Goal: Information Seeking & Learning: Learn about a topic

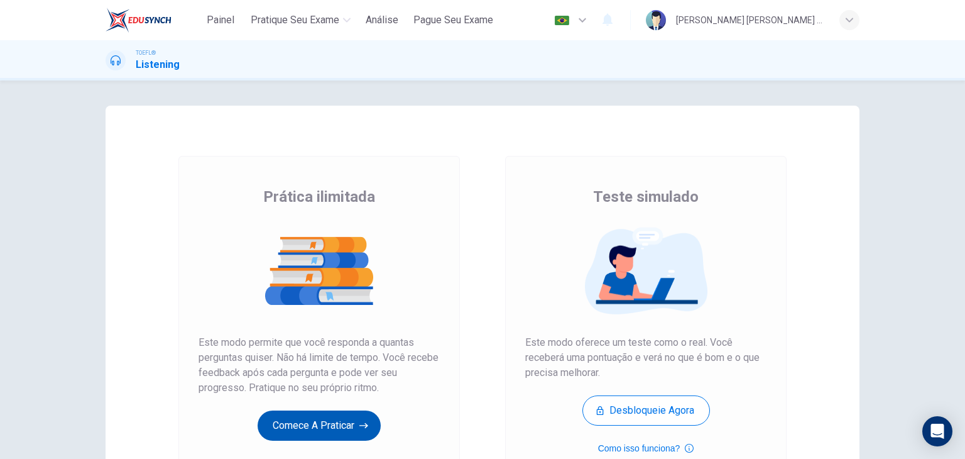
click at [317, 430] on button "Comece a praticar" at bounding box center [319, 425] width 123 height 30
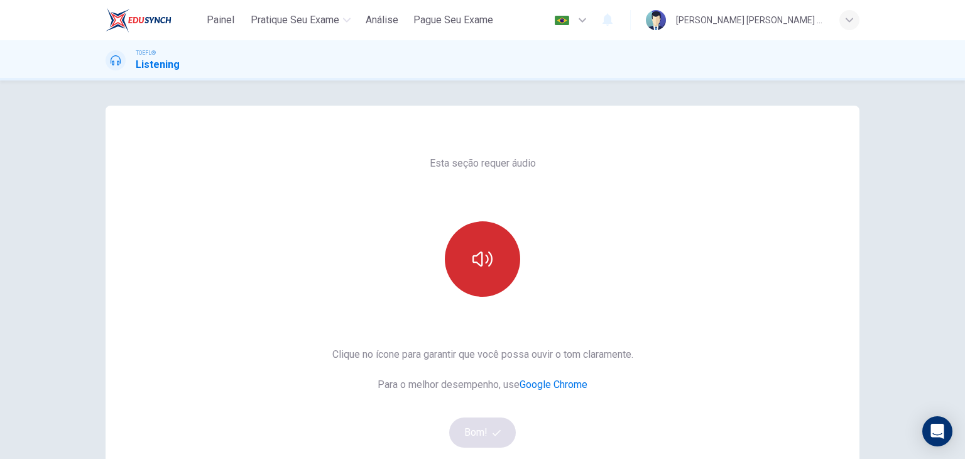
click at [485, 232] on button "button" at bounding box center [482, 258] width 75 height 75
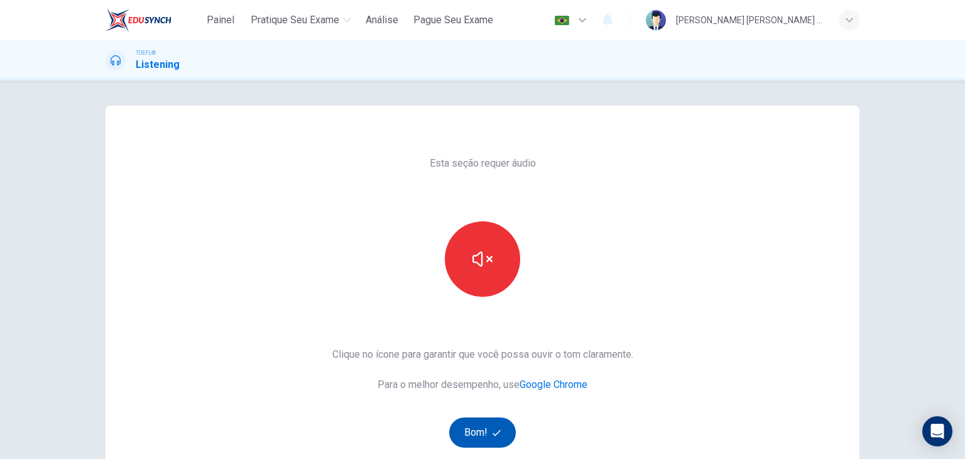
click at [468, 432] on button "Bom!" at bounding box center [482, 432] width 67 height 30
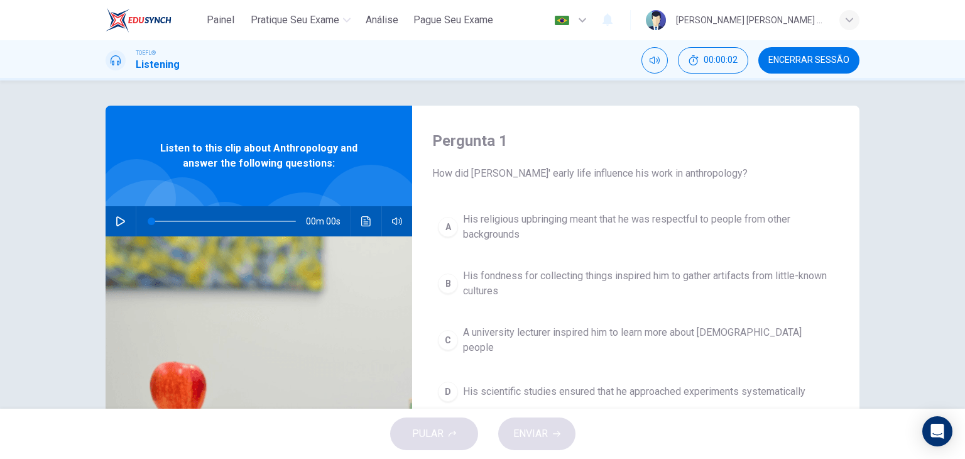
click at [116, 218] on icon "button" at bounding box center [121, 221] width 10 height 10
click at [116, 217] on icon "button" at bounding box center [121, 221] width 10 height 10
type input "4"
click at [224, 19] on span "Painel" at bounding box center [221, 20] width 28 height 15
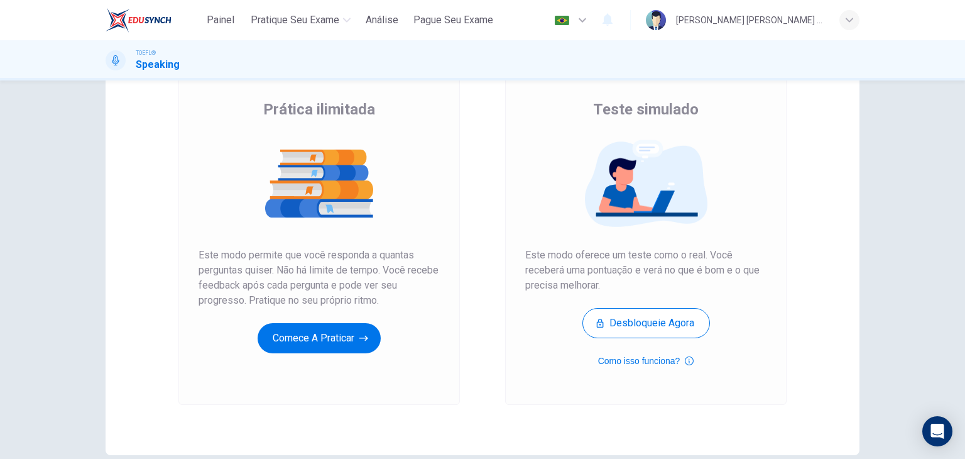
scroll to position [99, 0]
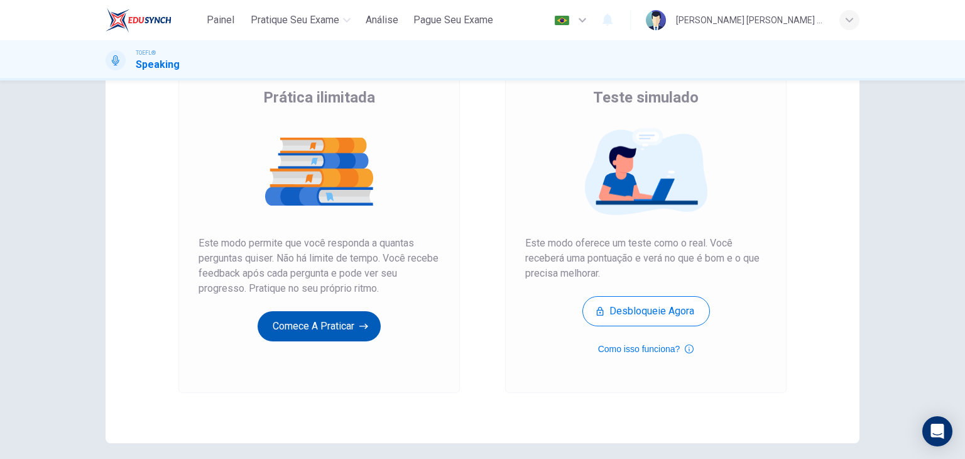
click at [331, 316] on button "Comece a praticar" at bounding box center [319, 326] width 123 height 30
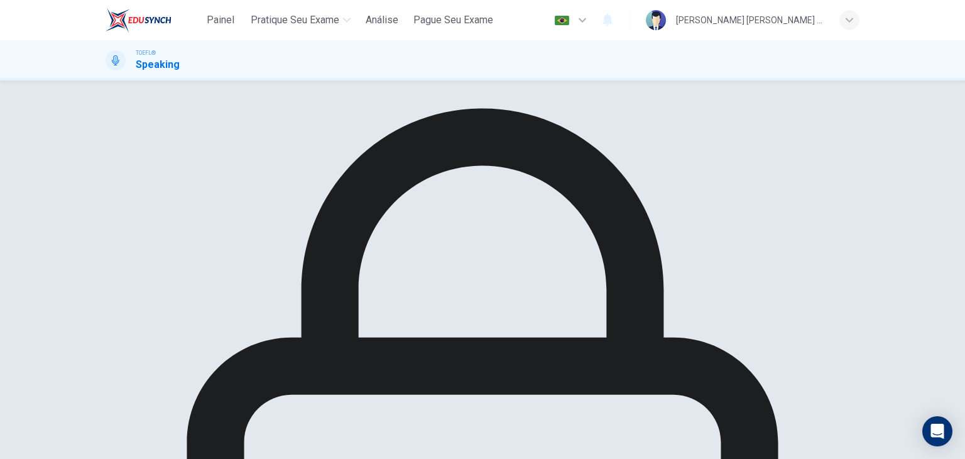
scroll to position [55, 0]
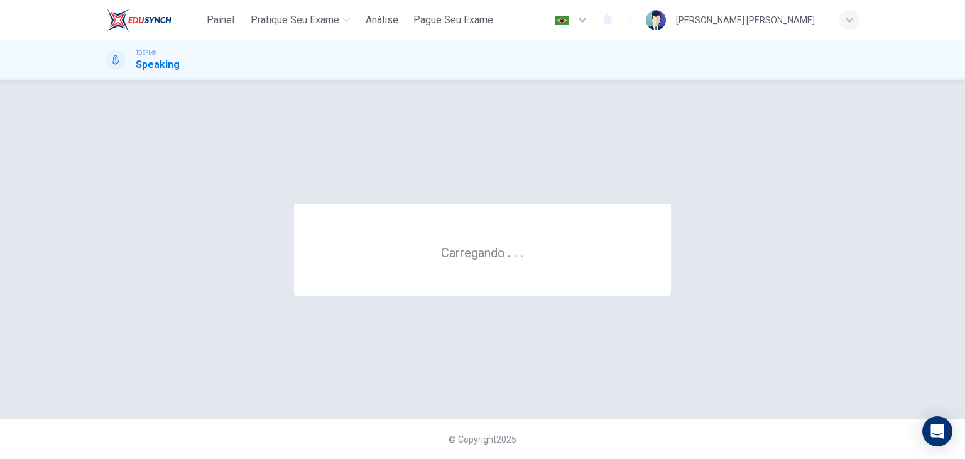
scroll to position [0, 0]
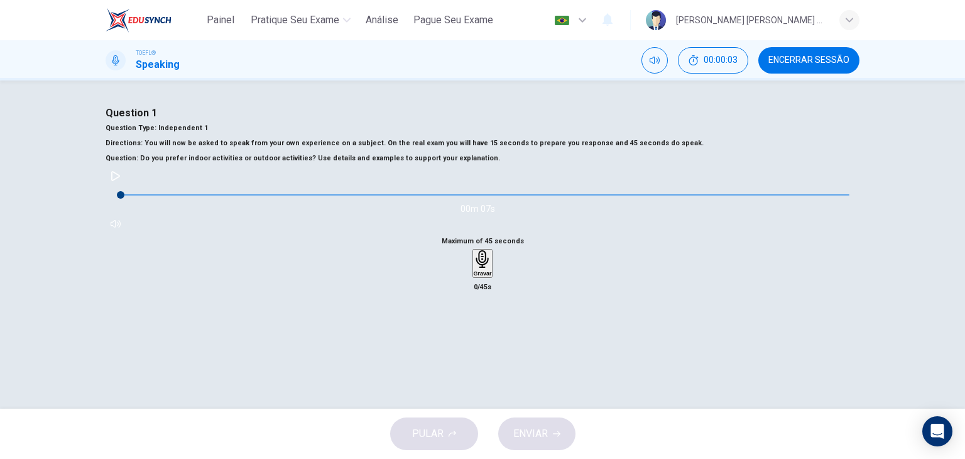
click at [121, 181] on icon "button" at bounding box center [116, 176] width 10 height 10
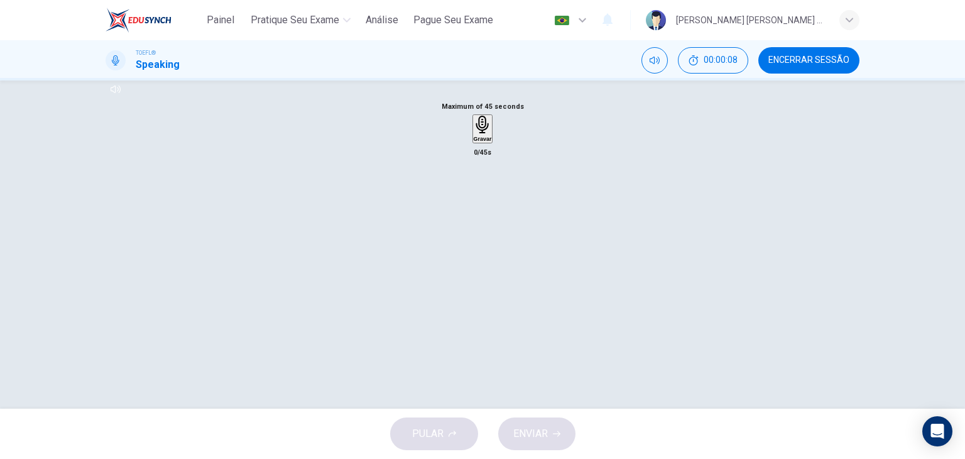
scroll to position [131, 0]
type input "0"
click at [488, 138] on icon "button" at bounding box center [483, 128] width 18 height 18
click at [530, 426] on span "ENVIAR" at bounding box center [531, 434] width 35 height 18
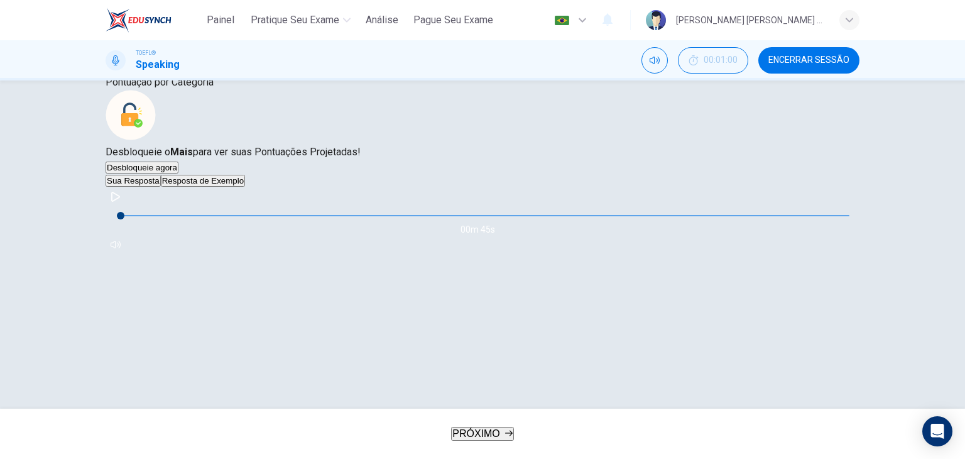
scroll to position [197, 0]
click at [229, 187] on button "Resposta de Exemplo" at bounding box center [203, 181] width 84 height 12
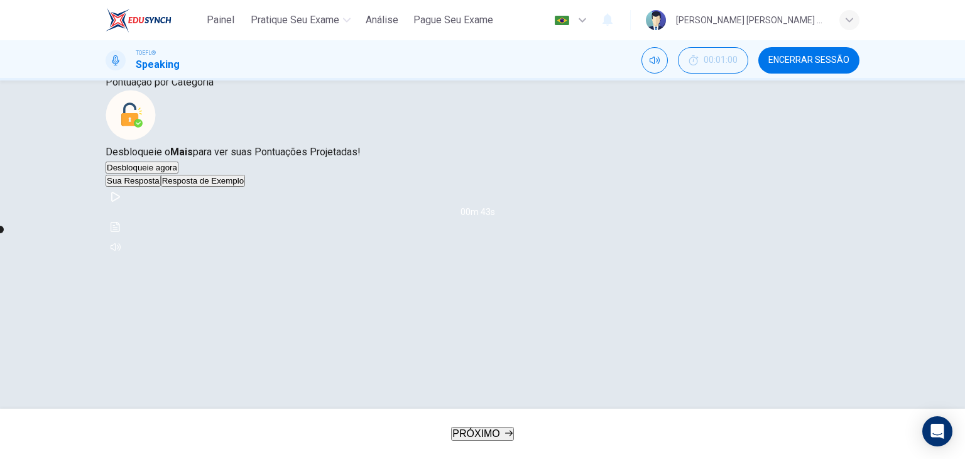
click at [120, 202] on icon "button" at bounding box center [115, 197] width 9 height 10
type input "79"
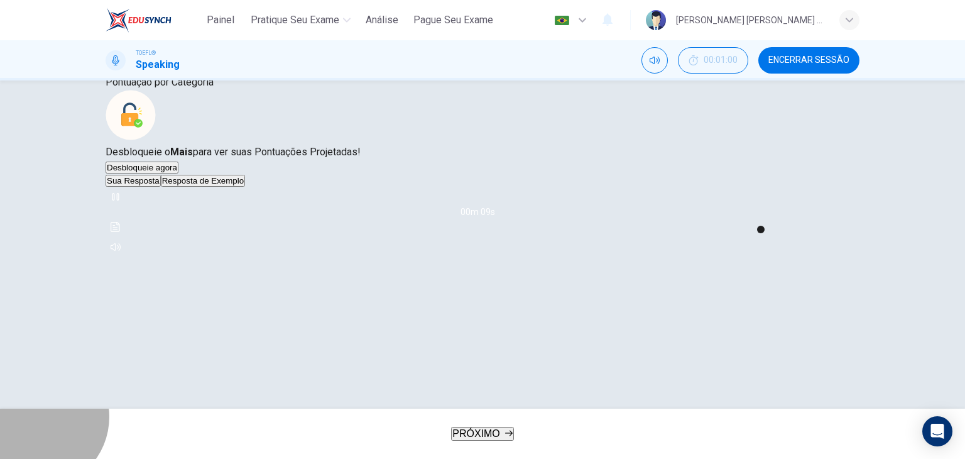
click at [467, 428] on span "PRÓXIMO" at bounding box center [477, 433] width 48 height 11
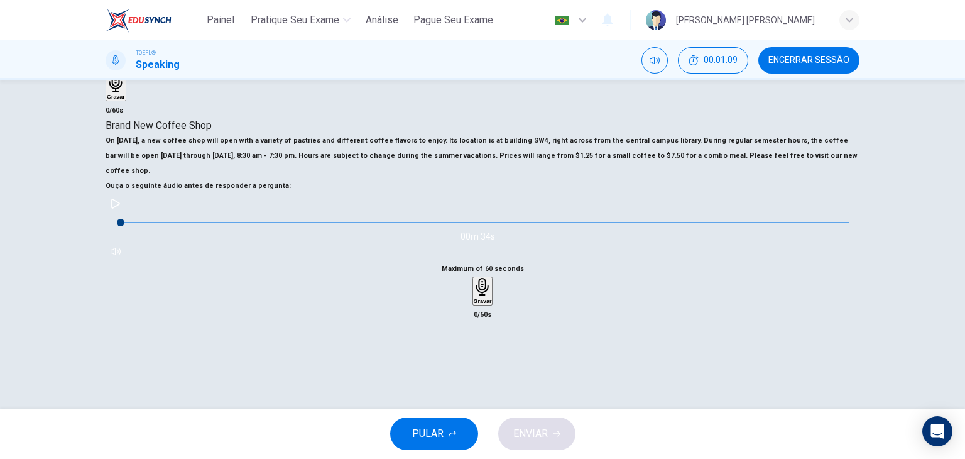
scroll to position [181, 0]
click at [121, 209] on icon "button" at bounding box center [116, 204] width 10 height 10
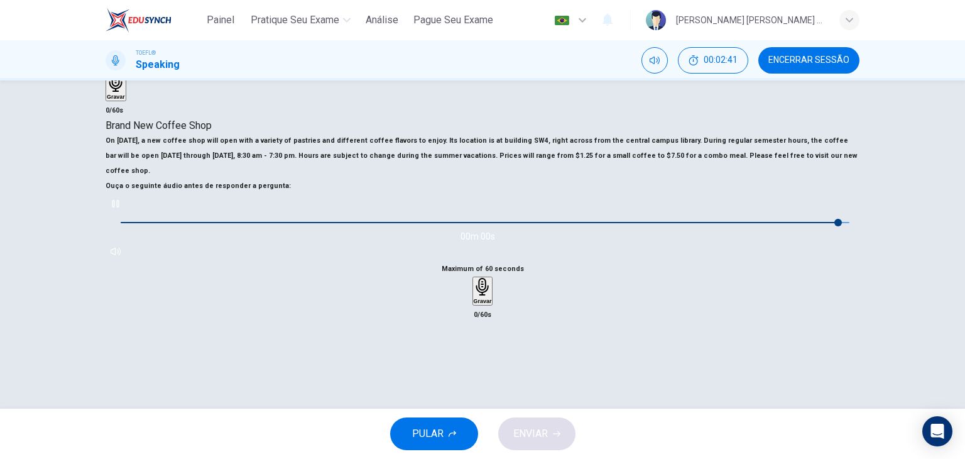
type input "0"
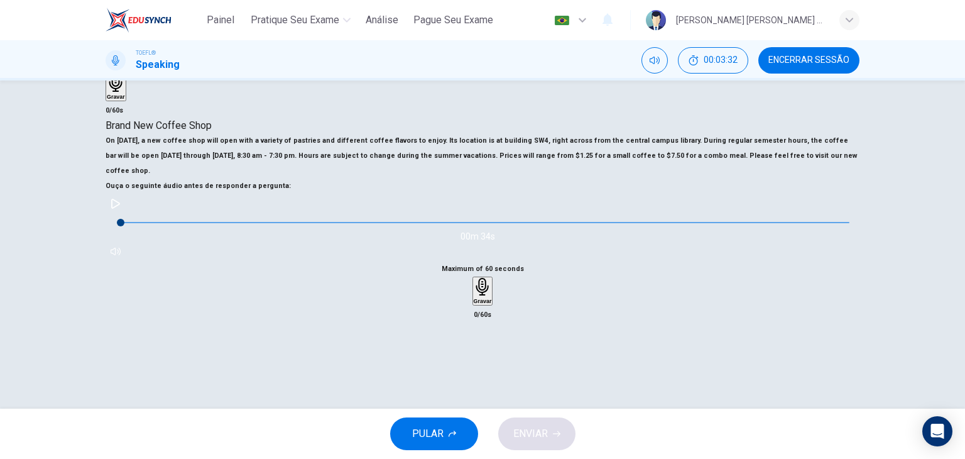
scroll to position [206, 0]
click at [489, 285] on icon "button" at bounding box center [482, 287] width 13 height 18
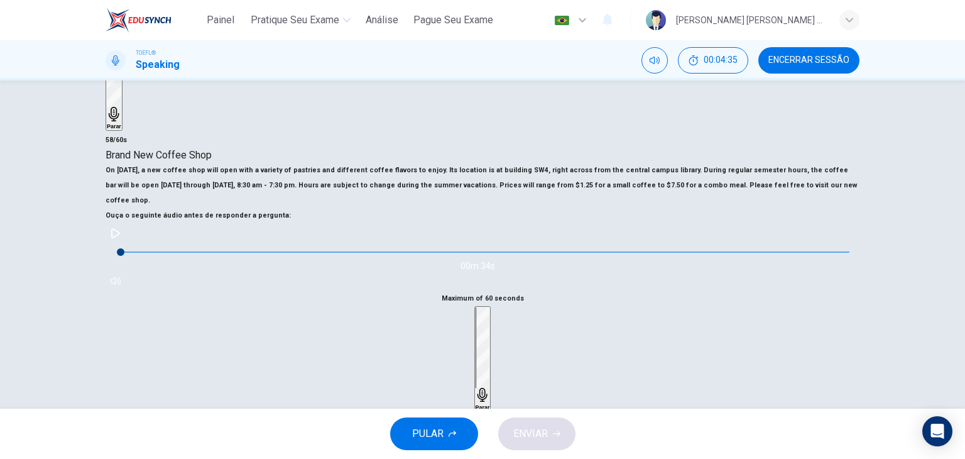
click at [487, 388] on icon "button" at bounding box center [482, 395] width 10 height 14
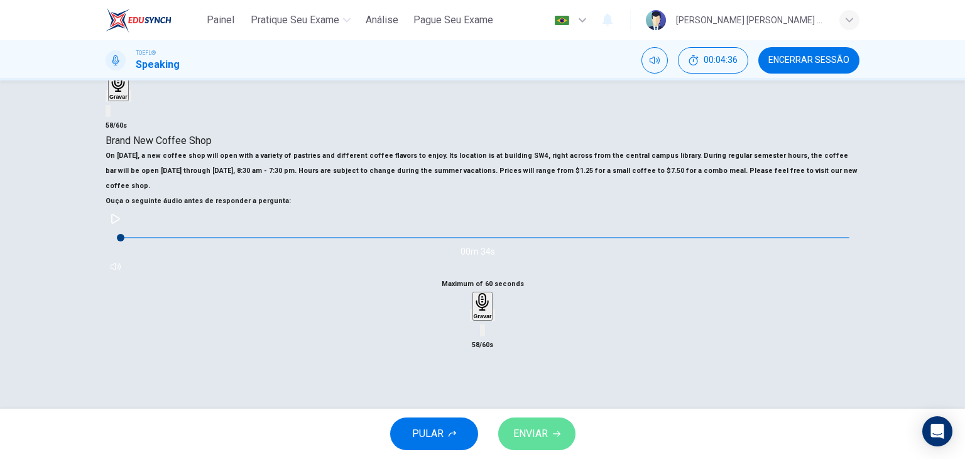
click at [522, 425] on span "ENVIAR" at bounding box center [531, 434] width 35 height 18
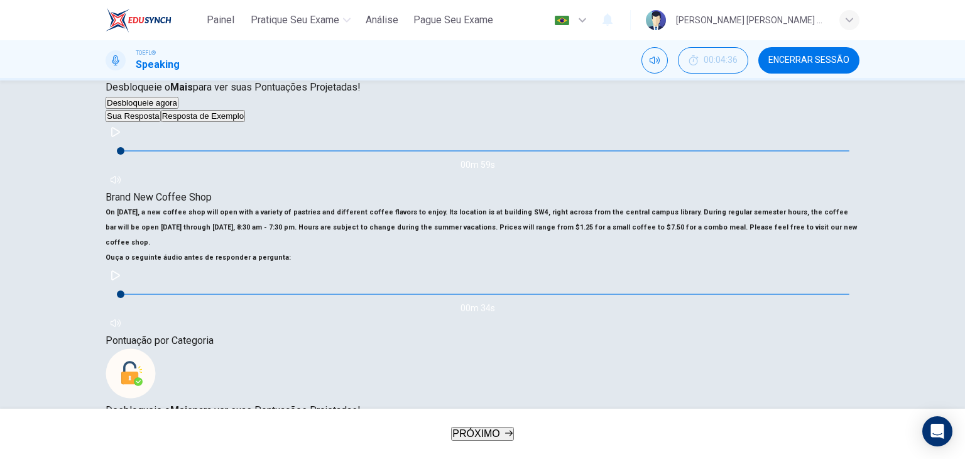
click at [245, 433] on button "Resposta de Exemplo" at bounding box center [203, 439] width 84 height 12
click at [120, 450] on icon "button" at bounding box center [115, 455] width 9 height 10
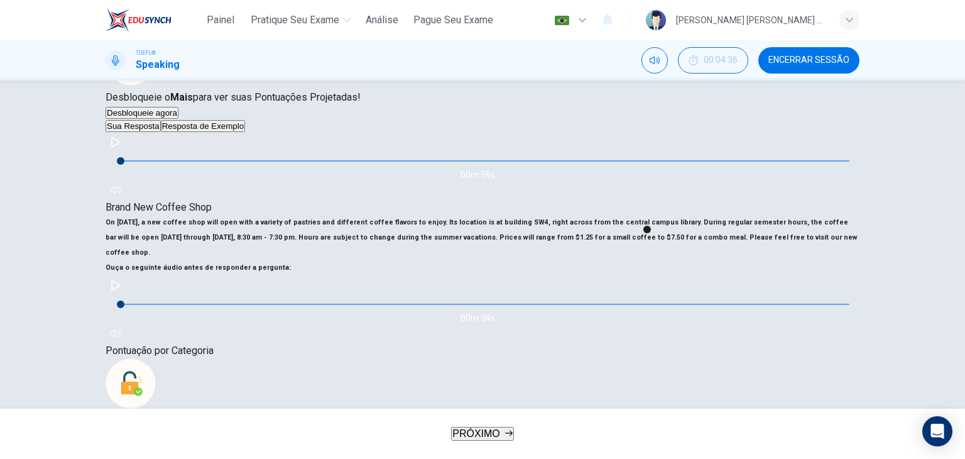
scroll to position [197, 0]
type input "98"
click at [485, 430] on span "PRÓXIMO" at bounding box center [477, 433] width 48 height 11
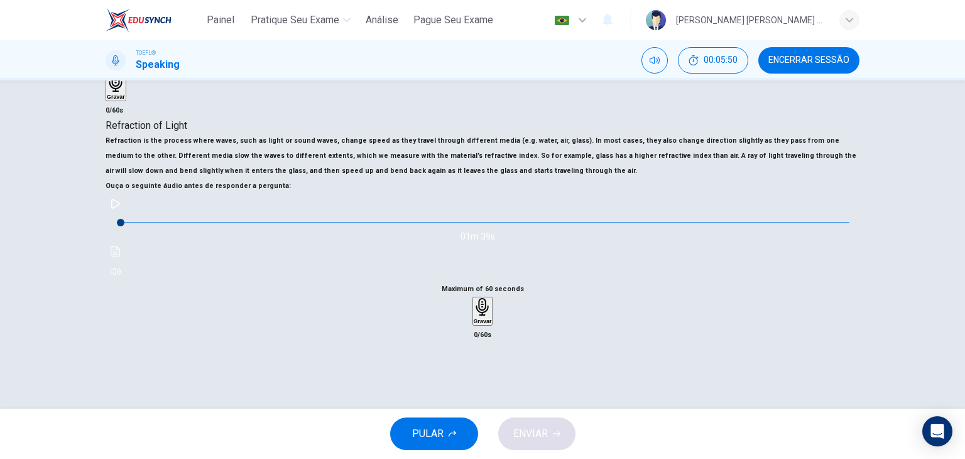
scroll to position [253, 0]
click at [120, 209] on icon "button" at bounding box center [115, 204] width 9 height 10
click at [121, 209] on icon "button" at bounding box center [116, 204] width 10 height 10
type input "44"
